Goal: Transaction & Acquisition: Book appointment/travel/reservation

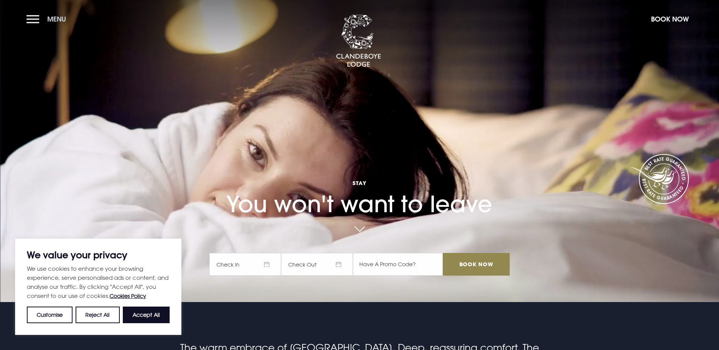
click at [42, 14] on button "Menu" at bounding box center [47, 19] width 43 height 16
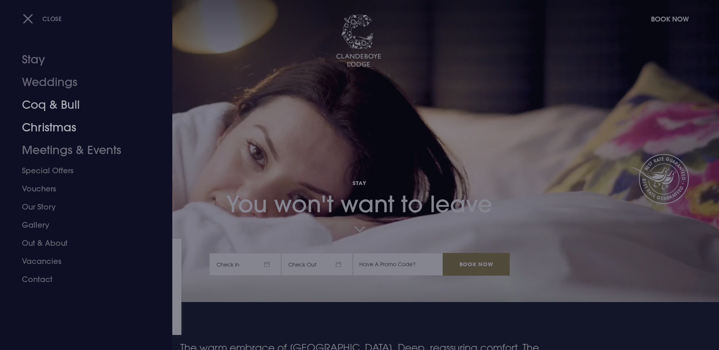
click at [43, 126] on link "Christmas" at bounding box center [81, 127] width 119 height 23
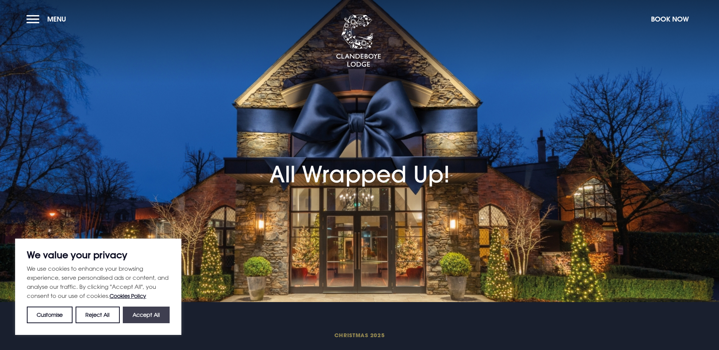
click at [153, 319] on button "Accept All" at bounding box center [146, 315] width 47 height 17
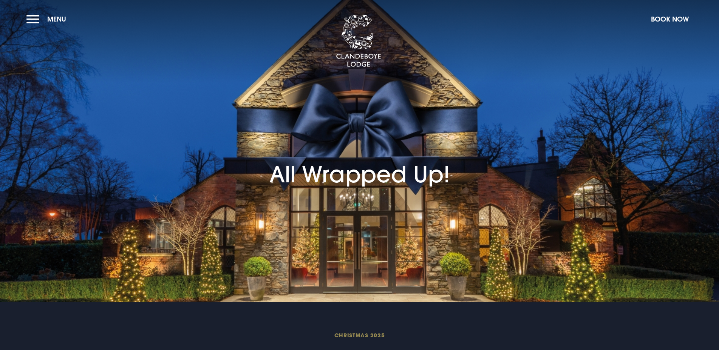
checkbox input "true"
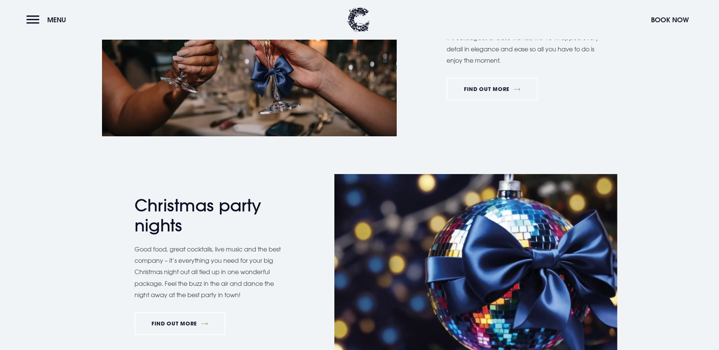
scroll to position [1503, 0]
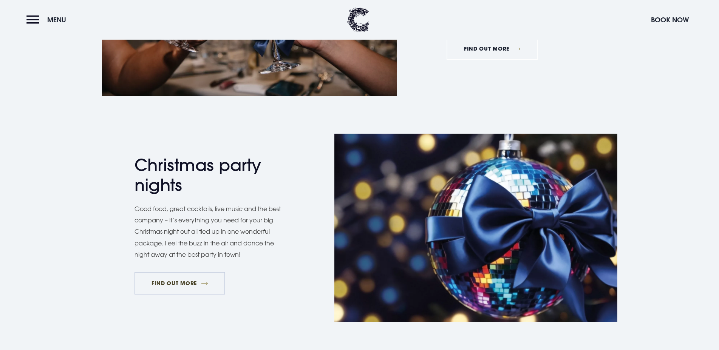
click at [187, 280] on link "FIND OUT MORE" at bounding box center [180, 283] width 91 height 23
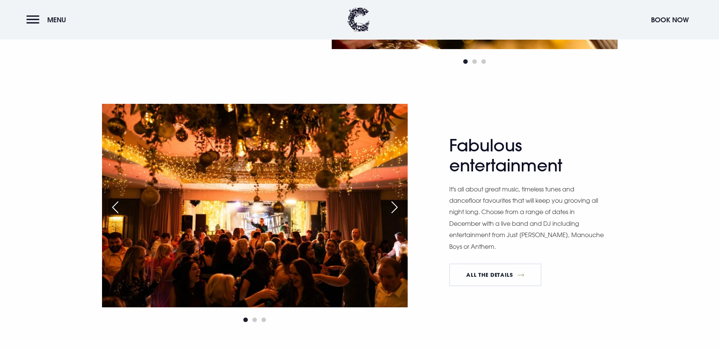
scroll to position [655, 0]
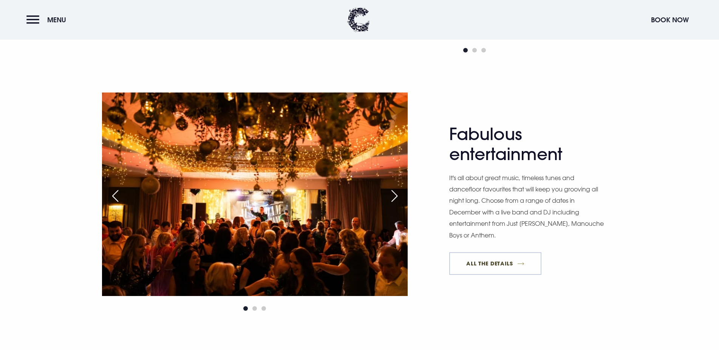
click at [495, 265] on link "All The Details" at bounding box center [495, 263] width 92 height 23
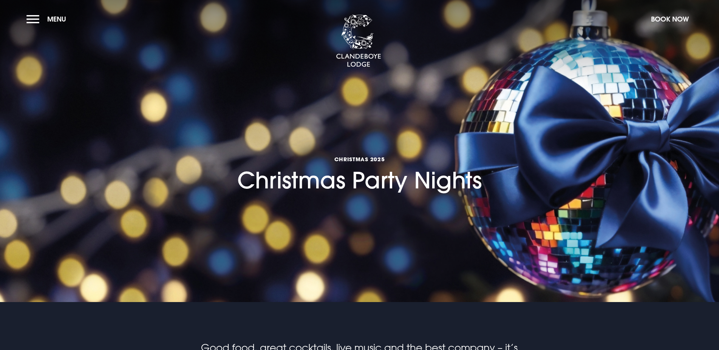
scroll to position [501, 0]
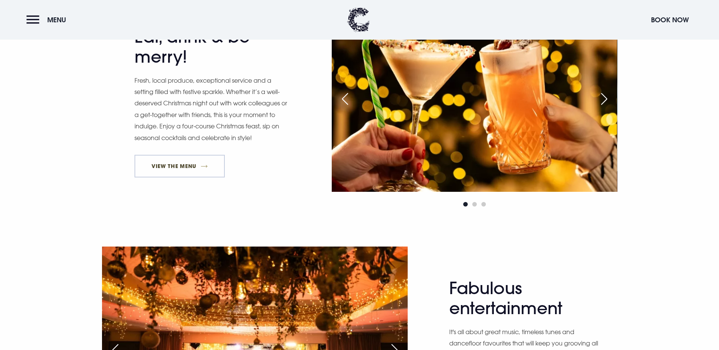
click at [186, 167] on link "View The Menu" at bounding box center [180, 166] width 91 height 23
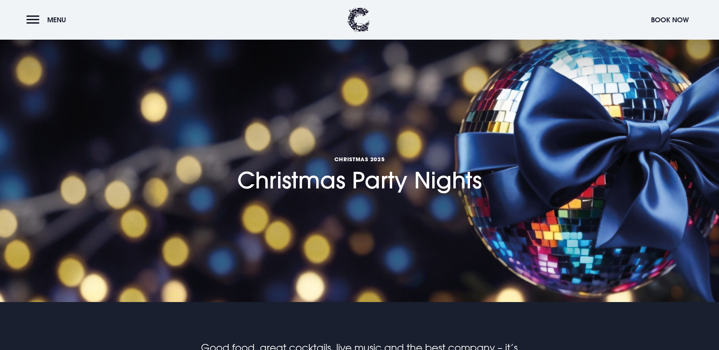
scroll to position [501, 0]
